Goal: Use online tool/utility

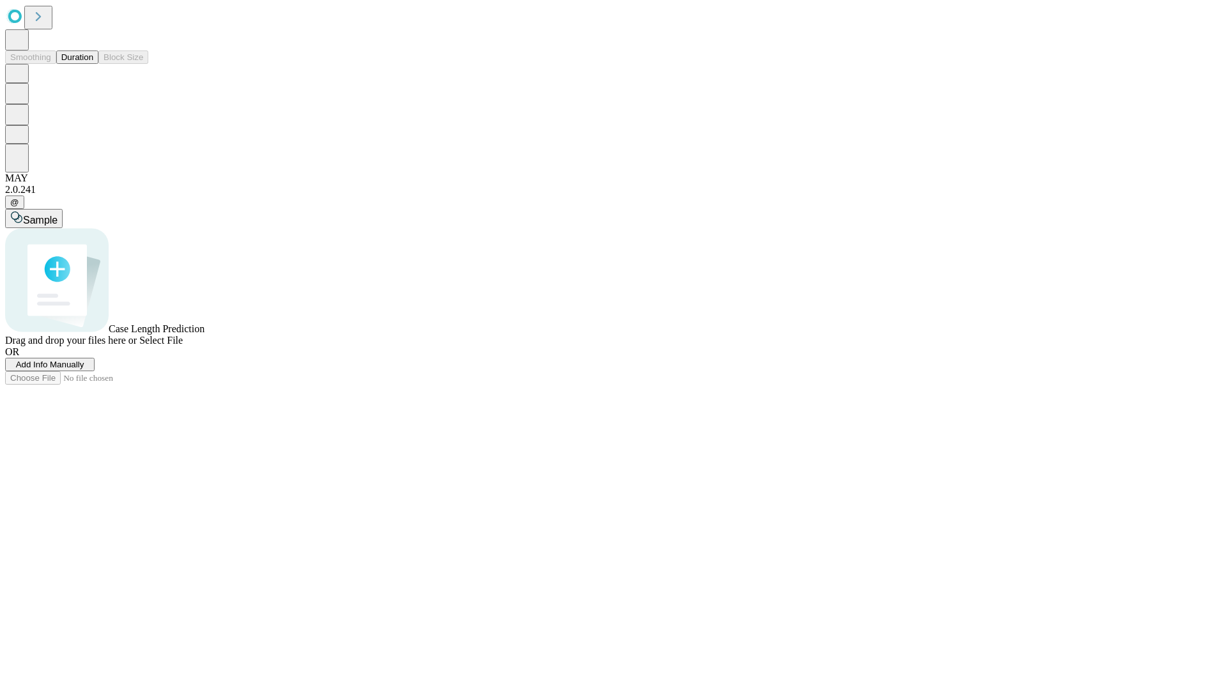
click at [93, 64] on button "Duration" at bounding box center [77, 57] width 42 height 13
click at [58, 215] on span "Sample" at bounding box center [40, 220] width 35 height 11
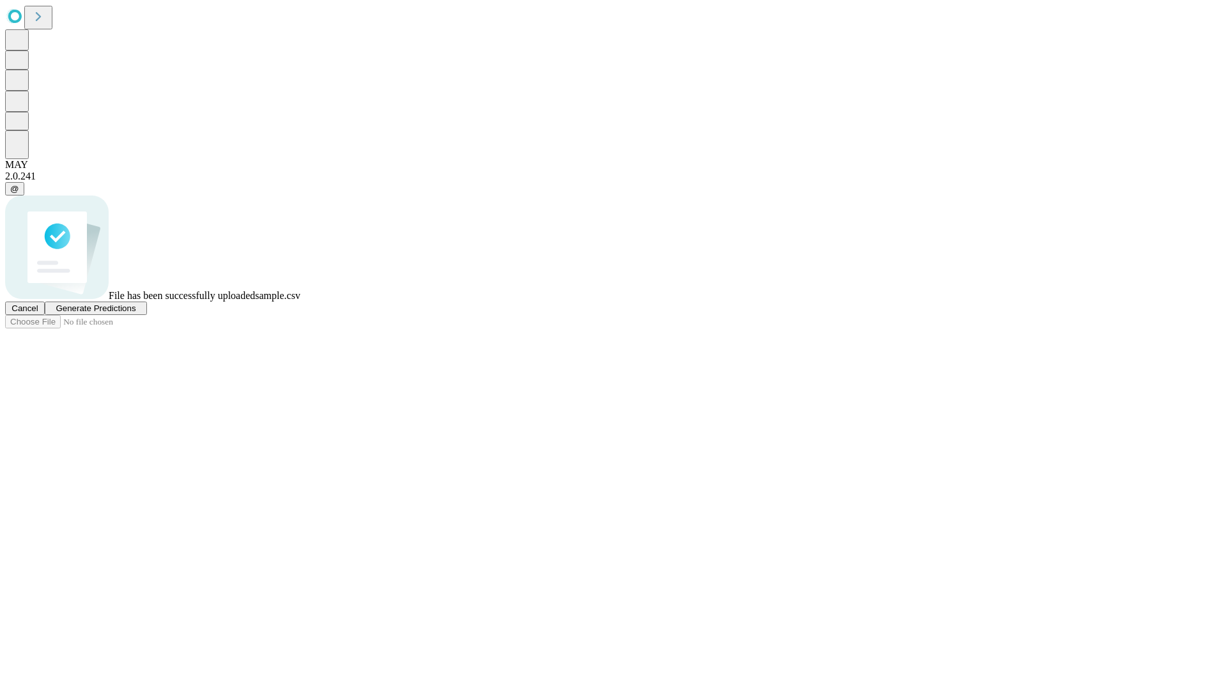
click at [136, 313] on span "Generate Predictions" at bounding box center [96, 309] width 80 height 10
